Goal: Find specific page/section: Find specific page/section

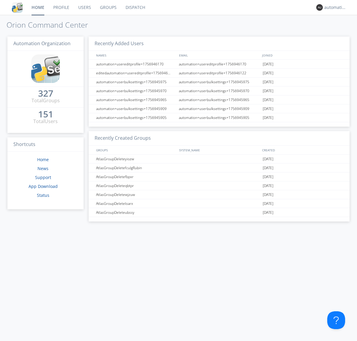
click at [135, 7] on link "Dispatch" at bounding box center [135, 7] width 29 height 15
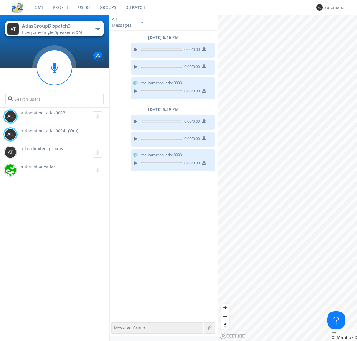
click at [98, 29] on div "button" at bounding box center [97, 29] width 5 height 2
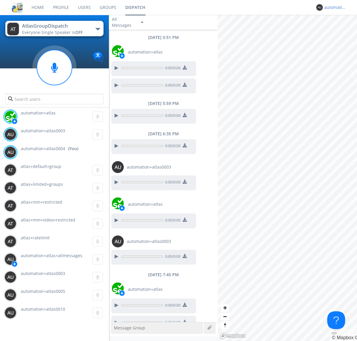
click at [334, 7] on div "automation+atlas0004" at bounding box center [335, 7] width 22 height 6
